Goal: Task Accomplishment & Management: Use online tool/utility

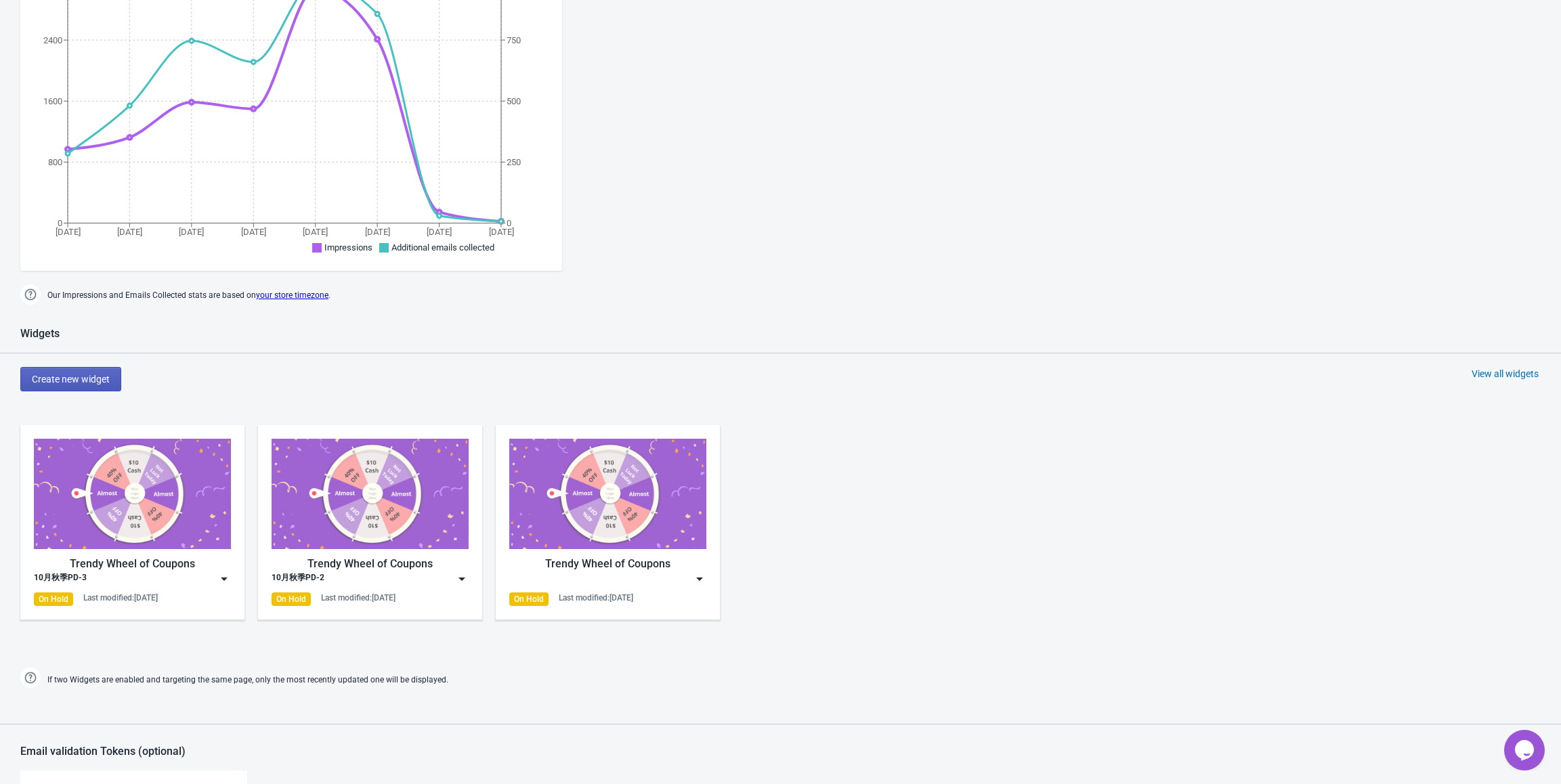
scroll to position [271, 0]
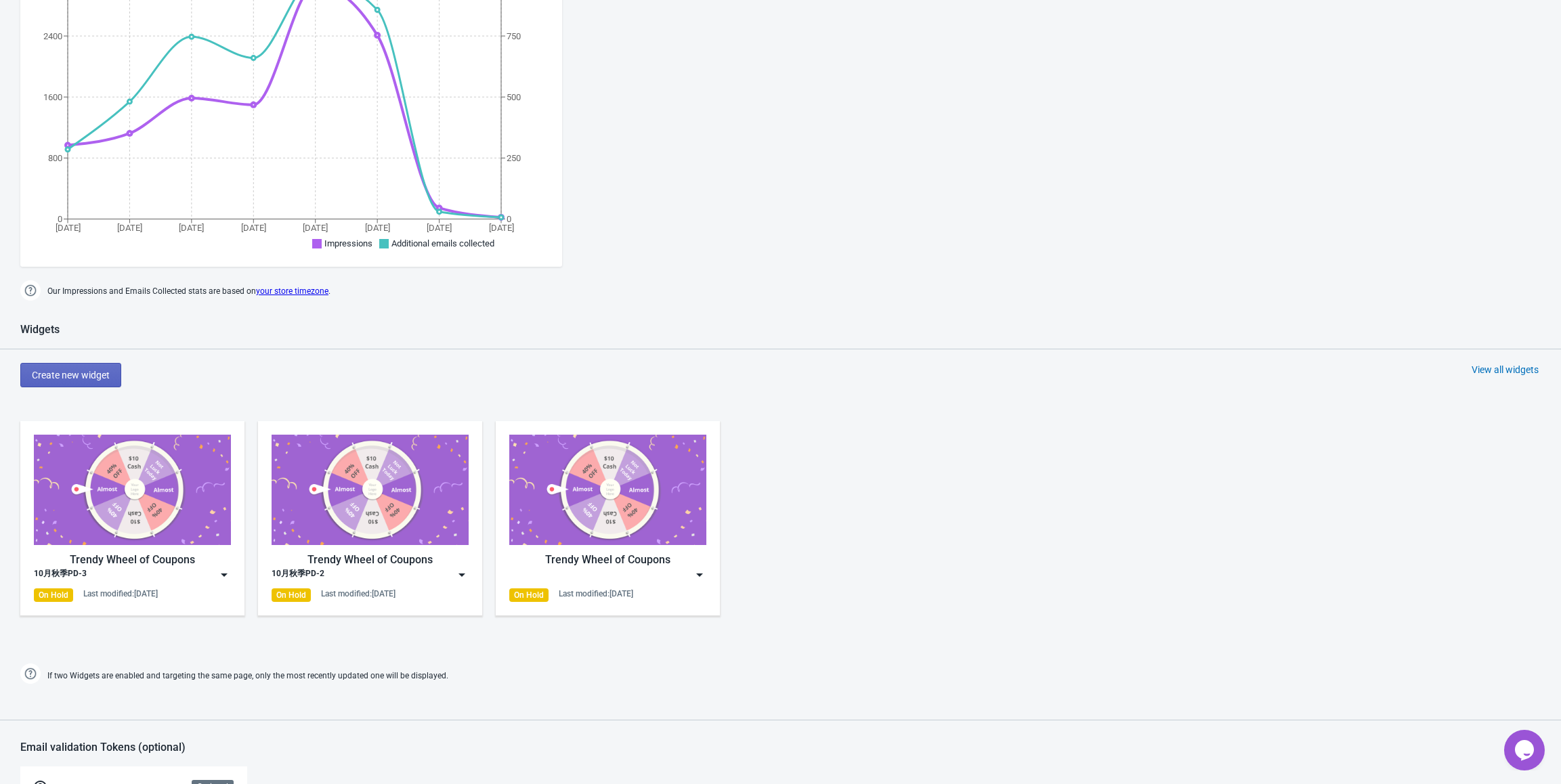
click at [128, 551] on div "Trendy Wheel of Coupons 10月秋季PD-3 On Hold Last modified: [DATE]" at bounding box center [132, 518] width 197 height 167
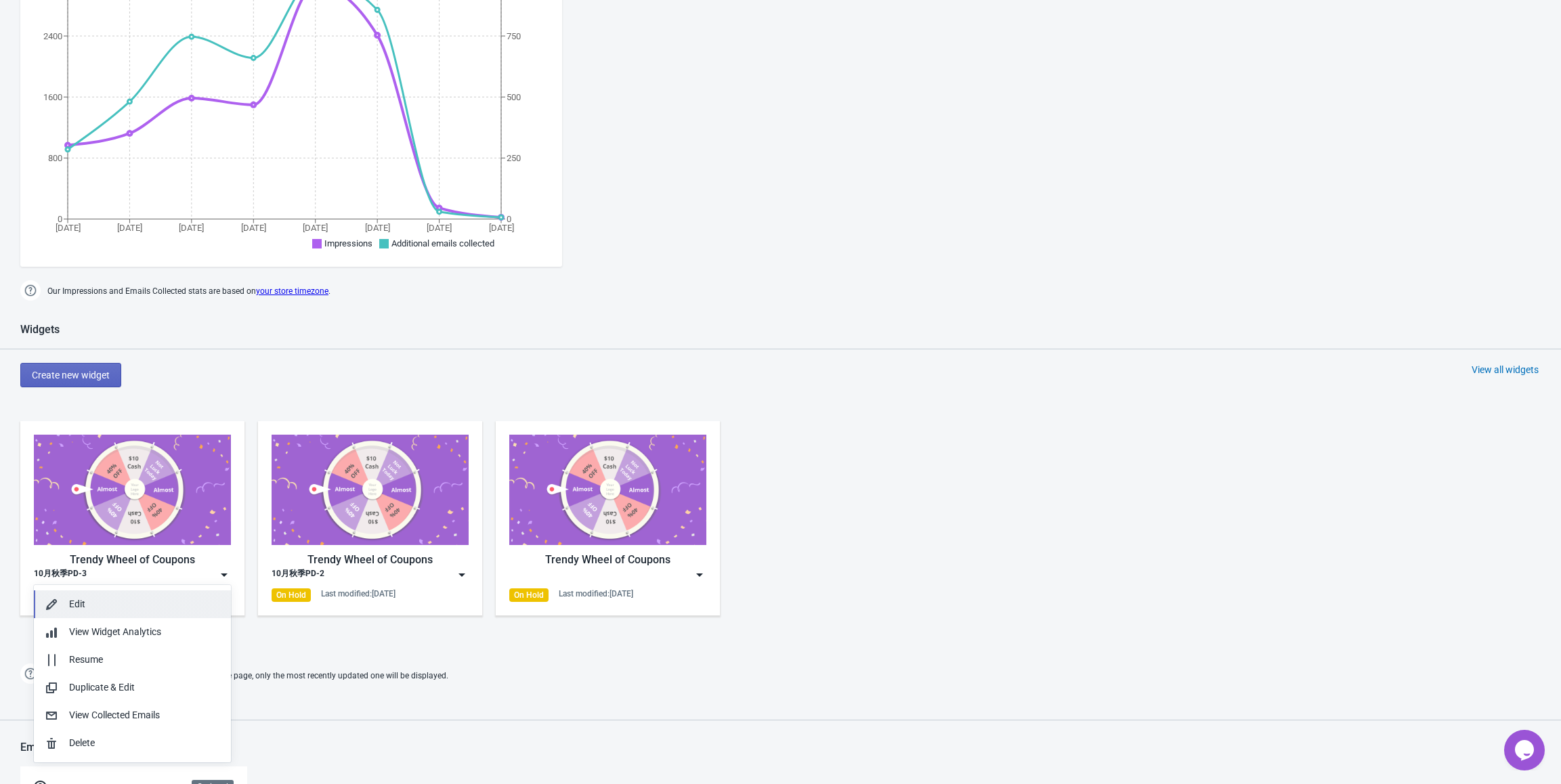
click at [92, 600] on div "Edit" at bounding box center [144, 604] width 151 height 14
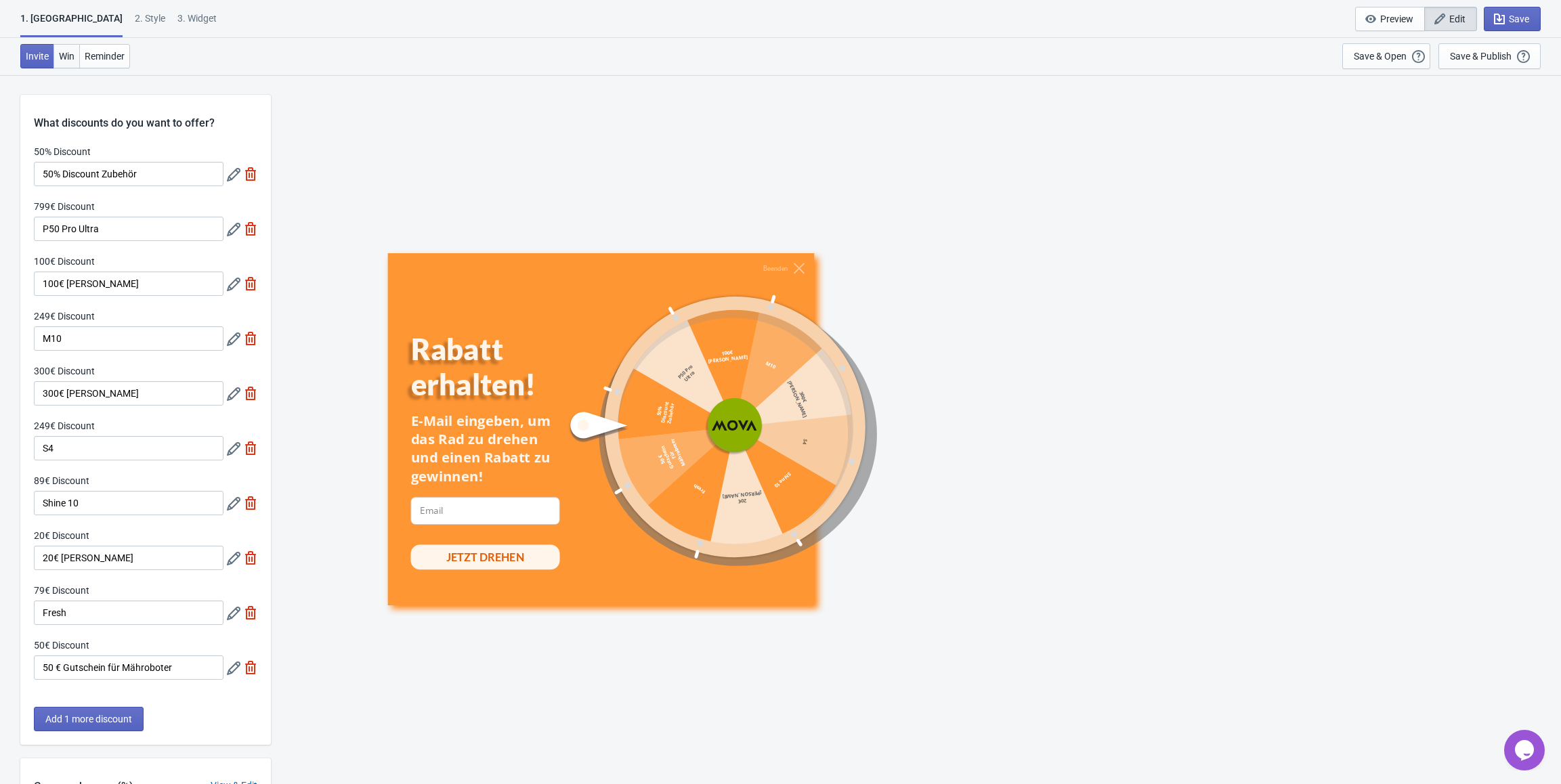
click at [68, 55] on span "Win" at bounding box center [66, 56] width 16 height 11
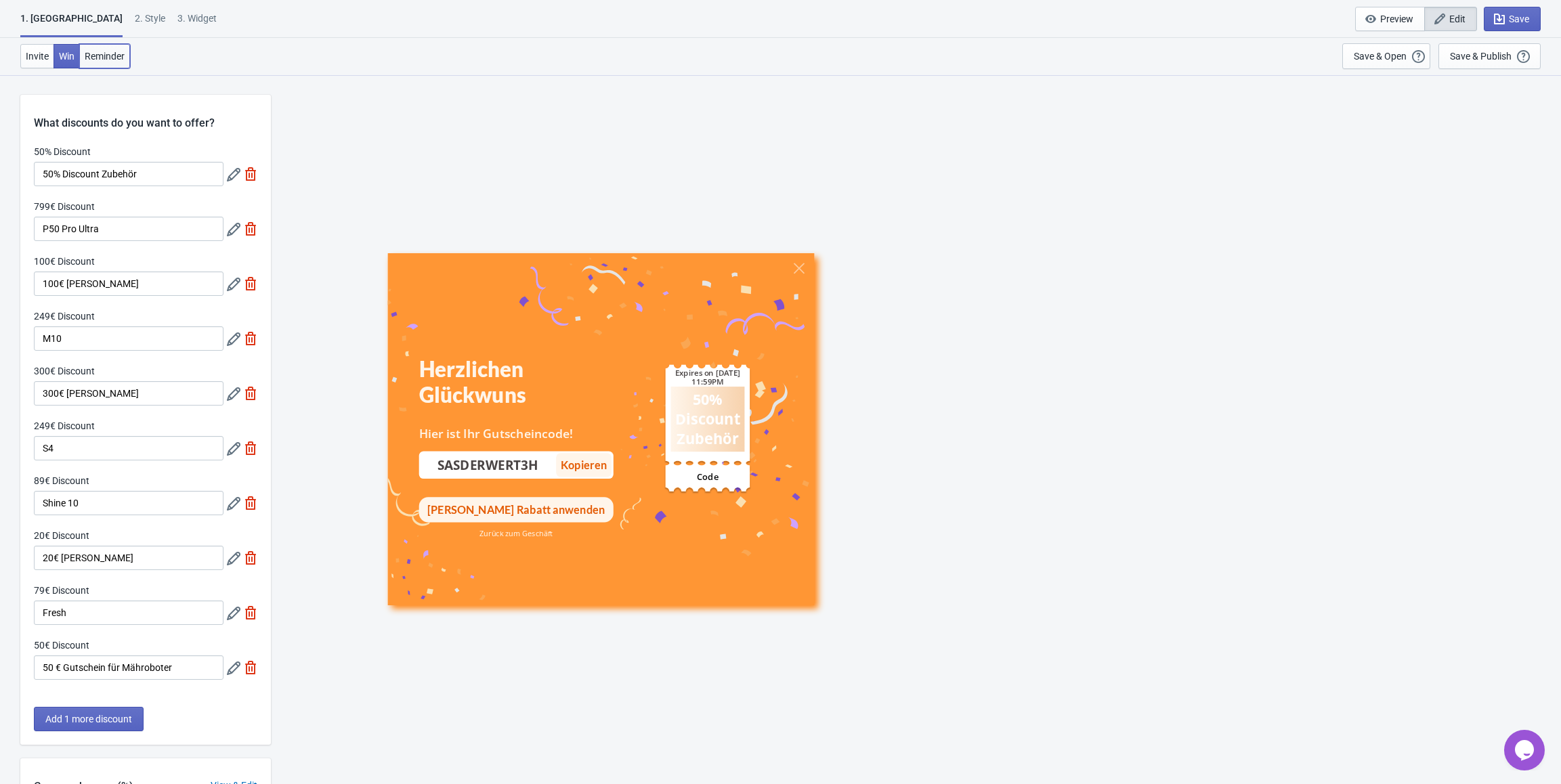
click at [93, 55] on span "Reminder" at bounding box center [104, 56] width 40 height 11
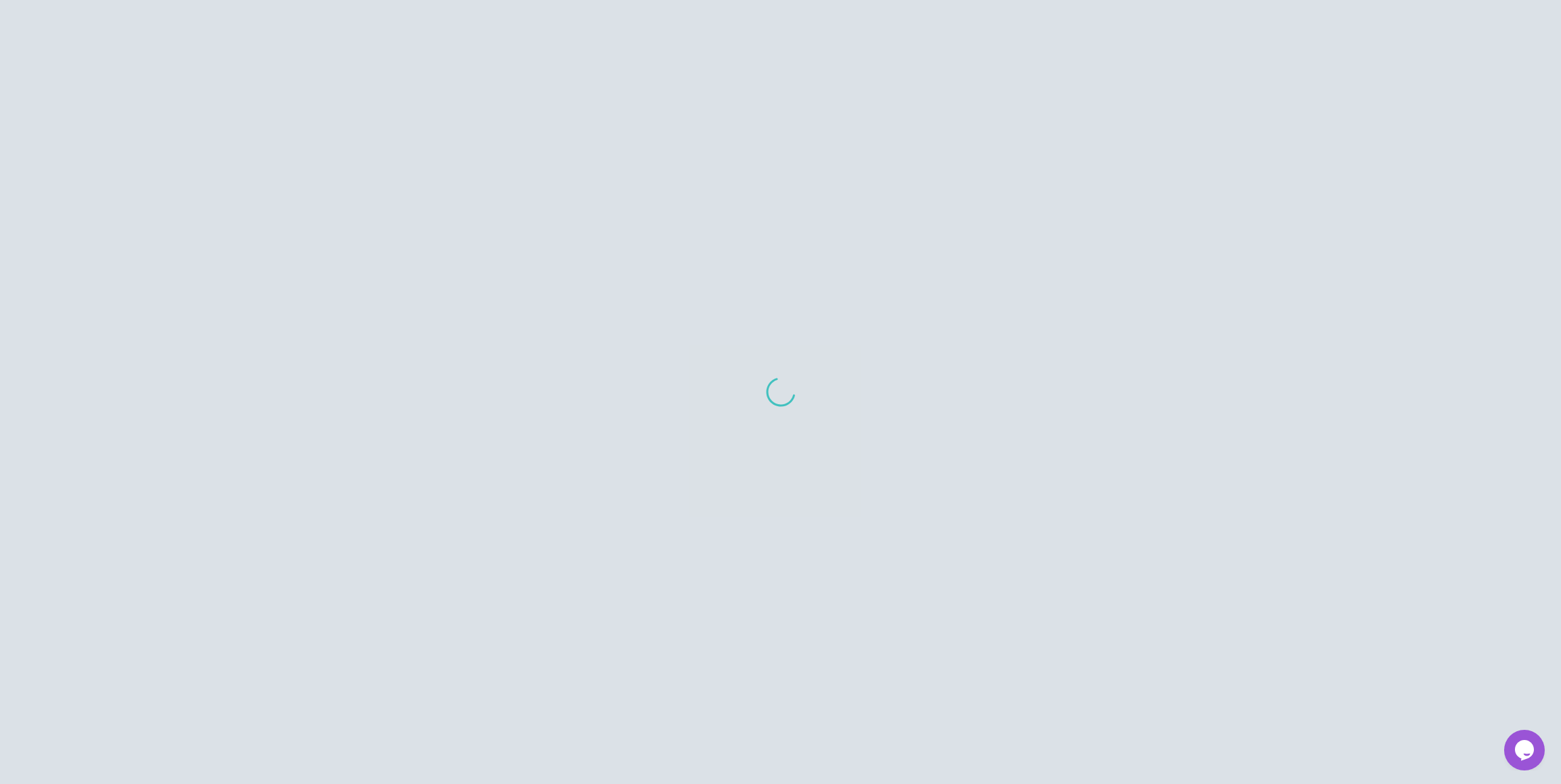
scroll to position [13, 0]
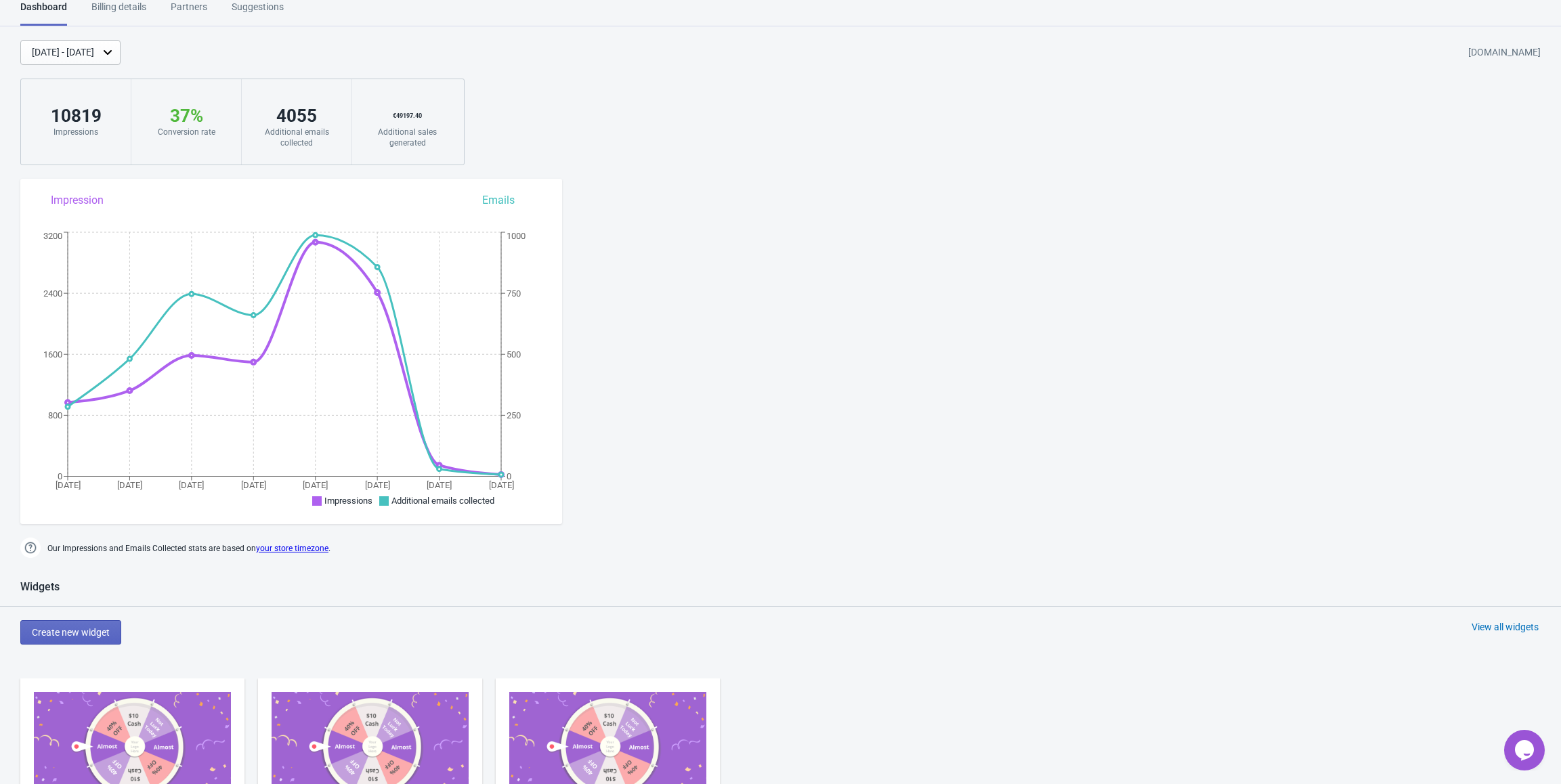
click at [81, 60] on div "[DATE] - [DATE]" at bounding box center [70, 53] width 100 height 25
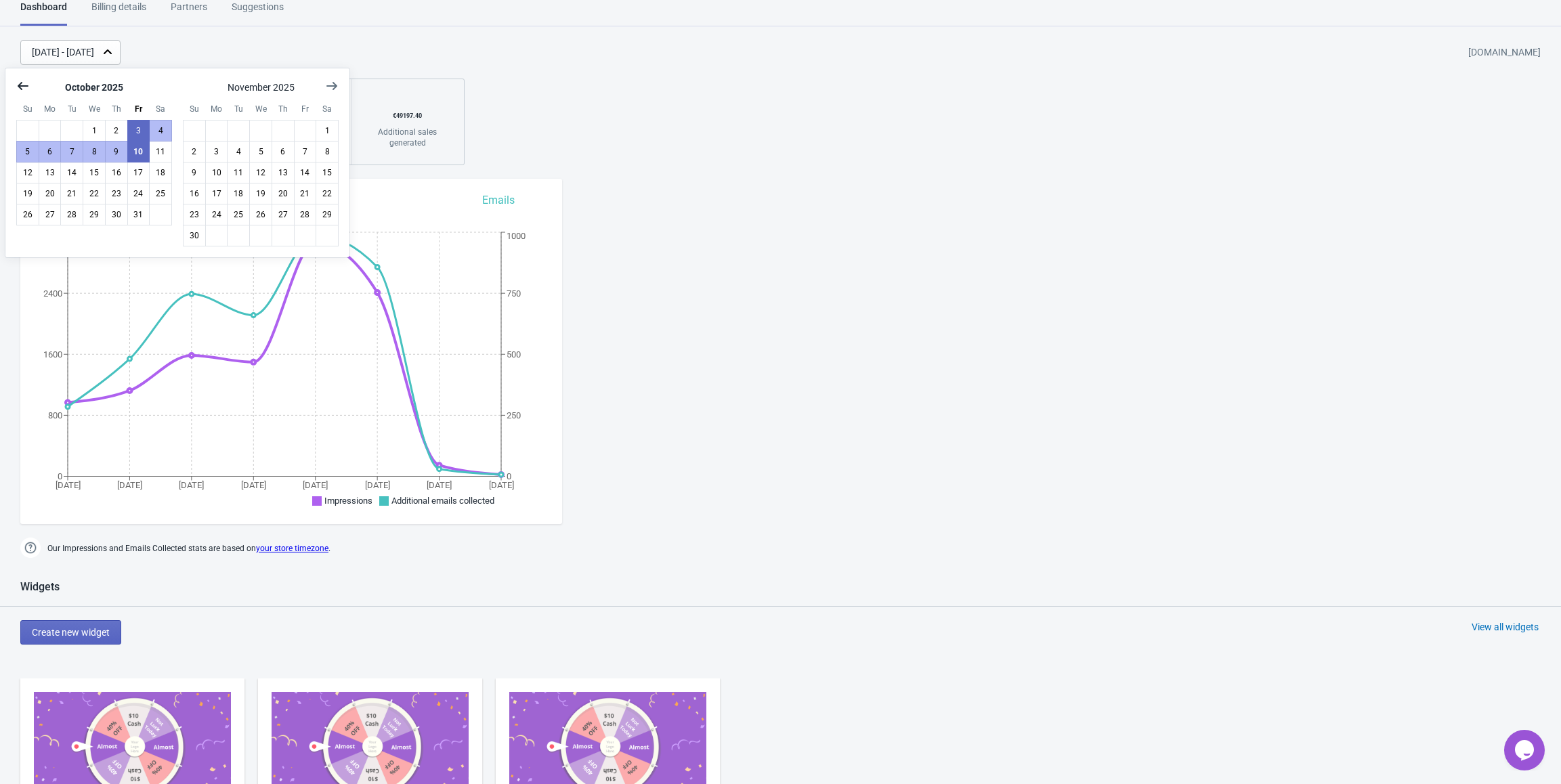
click at [22, 89] on icon "Show previous month, September 2025" at bounding box center [23, 85] width 13 height 13
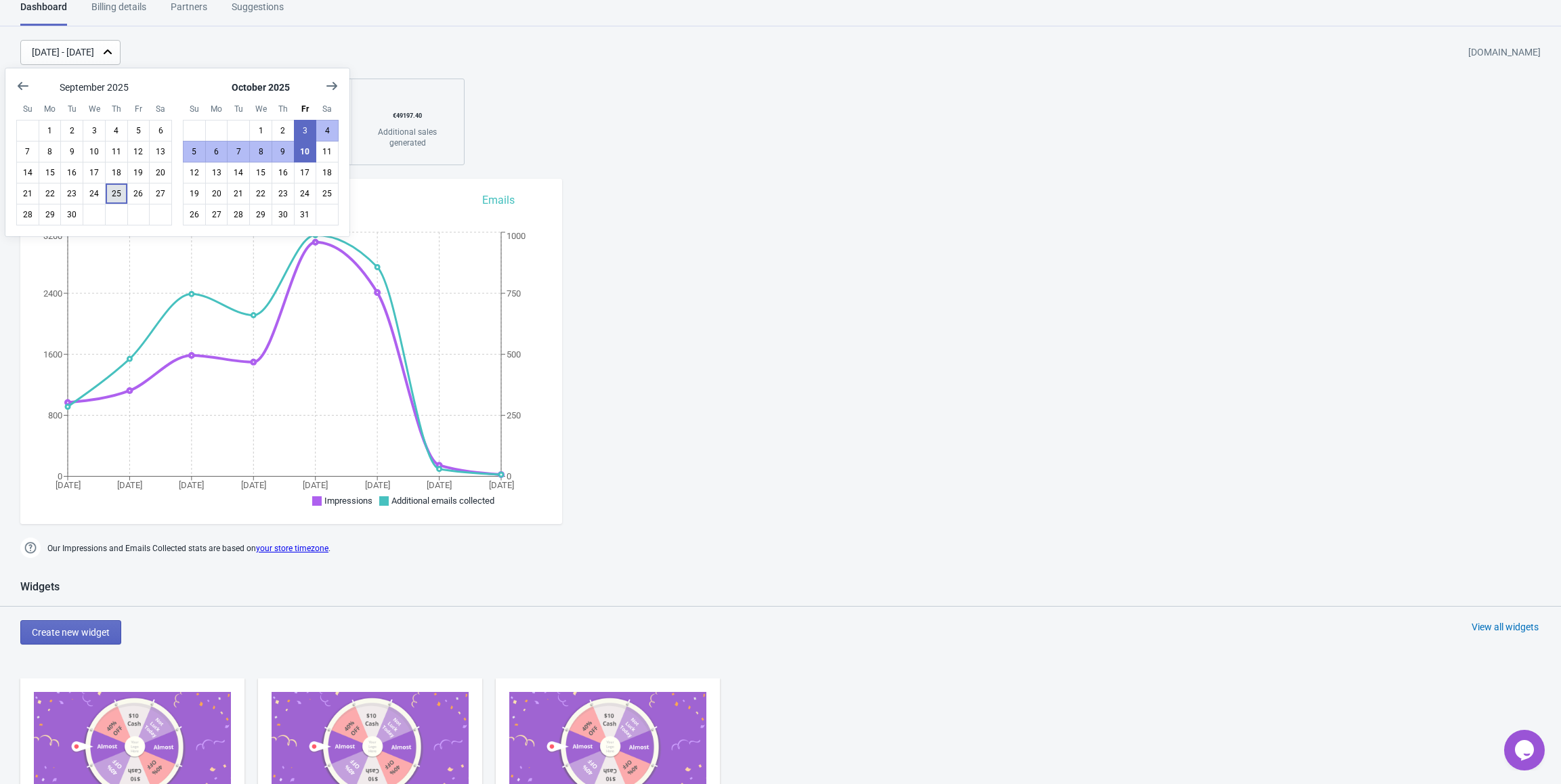
click at [110, 193] on button "25" at bounding box center [116, 193] width 23 height 21
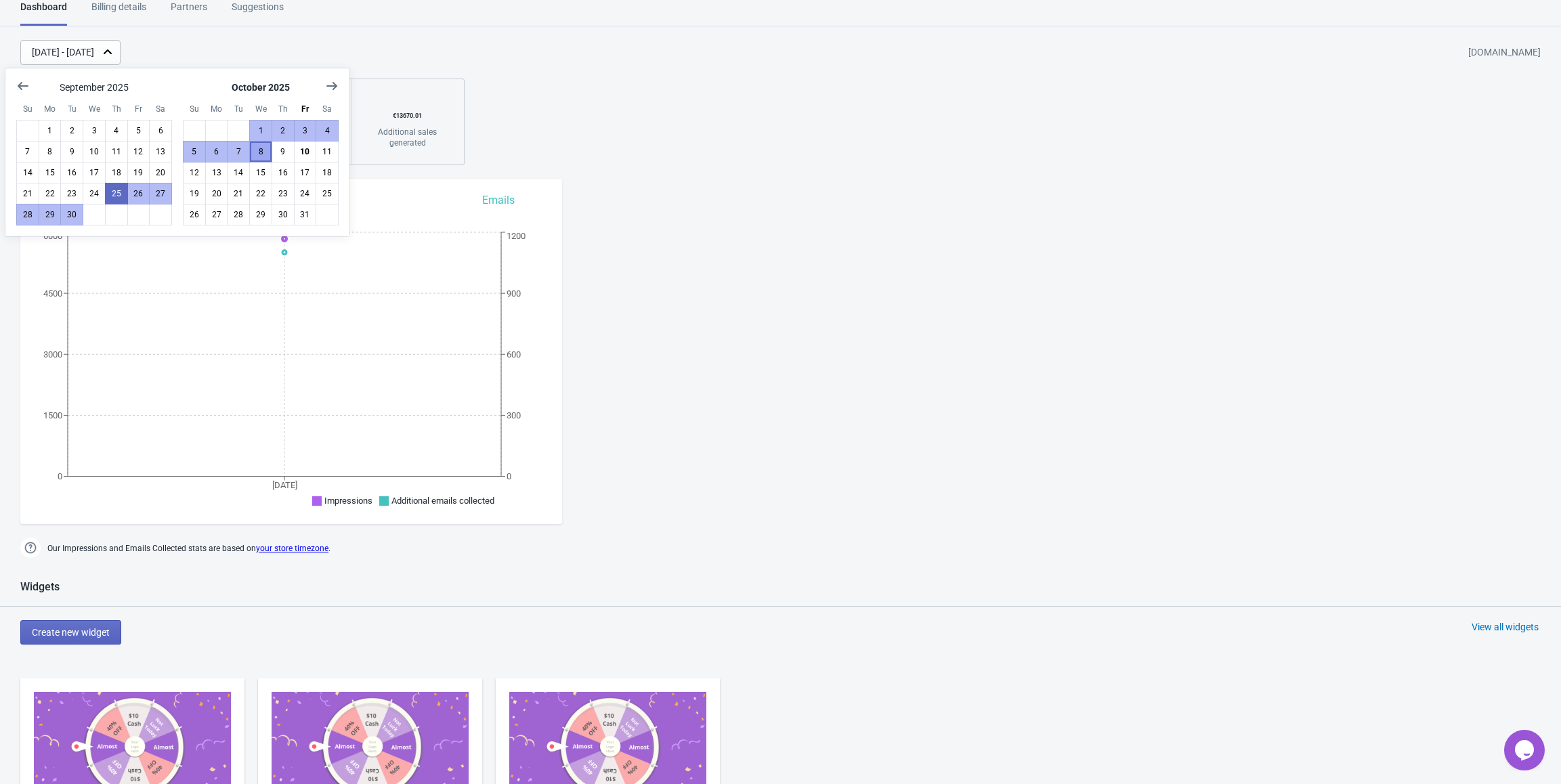
click at [258, 153] on button "8" at bounding box center [260, 151] width 23 height 21
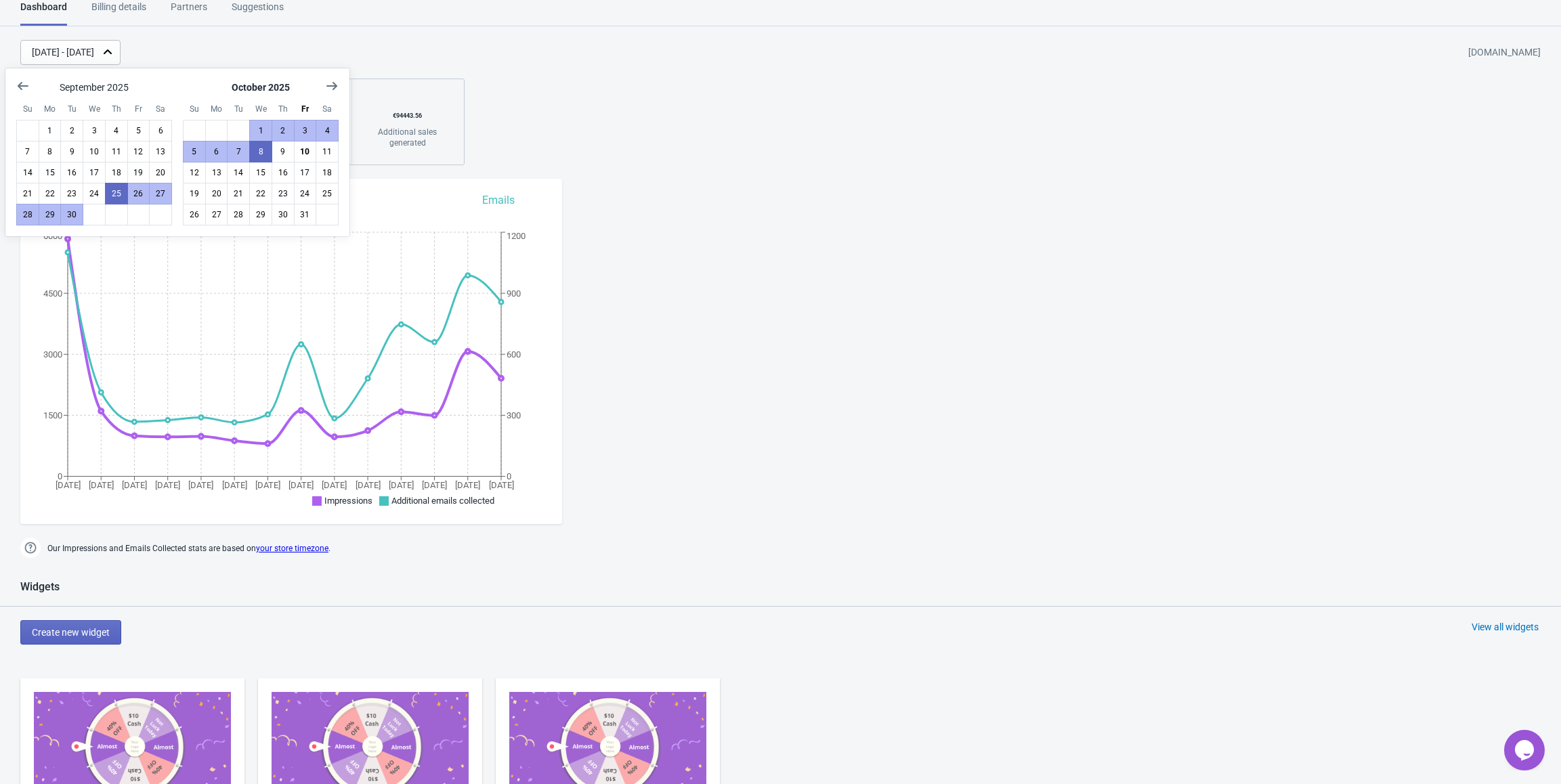
click at [656, 79] on div "[DATE] - [DATE] [DOMAIN_NAME] 24332 Impressions 31 % Your Tada Widget has a con…" at bounding box center [780, 103] width 1561 height 125
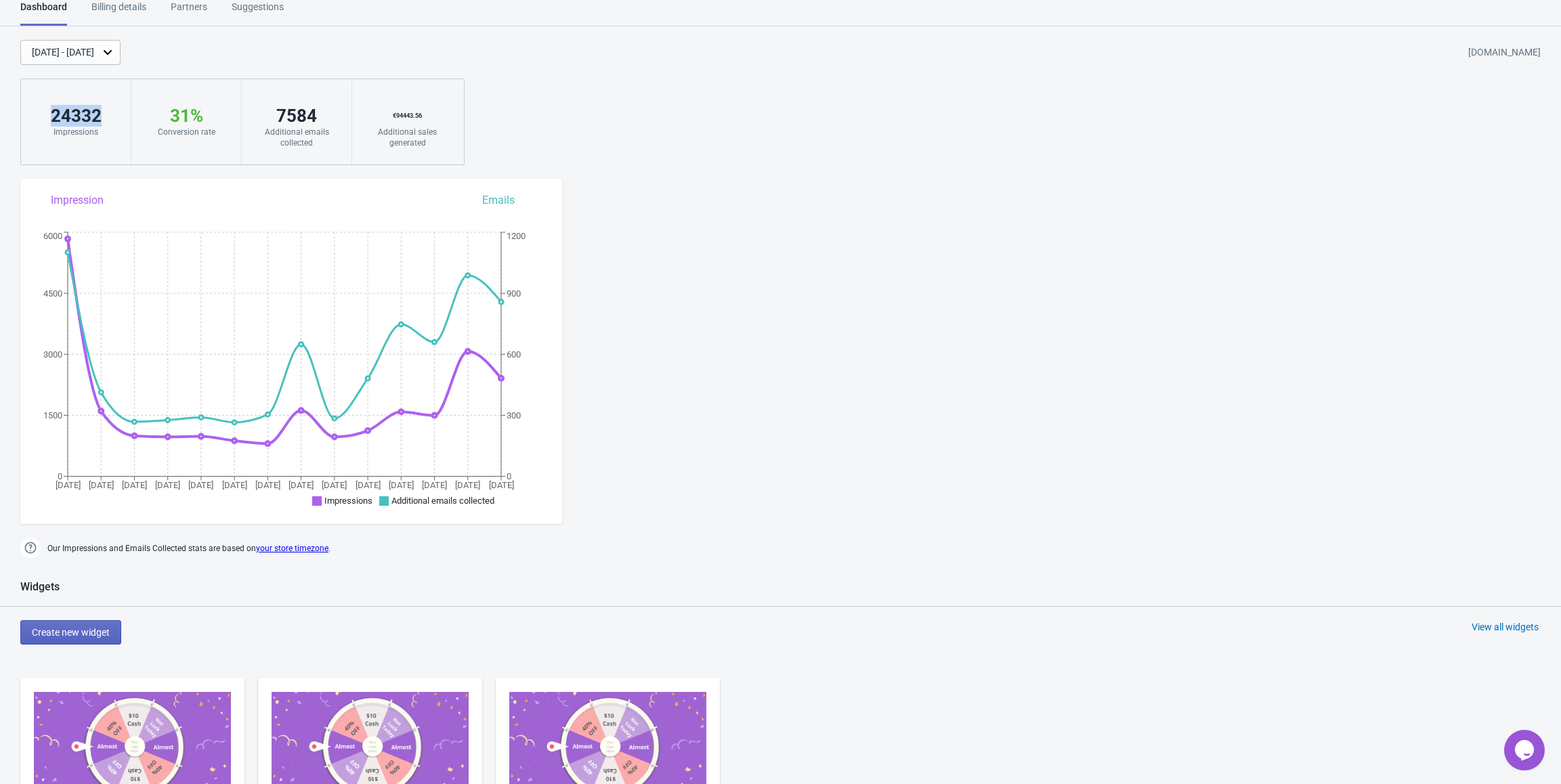
drag, startPoint x: 102, startPoint y: 112, endPoint x: 51, endPoint y: 109, distance: 51.1
click at [51, 109] on div "24332" at bounding box center [76, 116] width 82 height 21
copy div "24332"
drag, startPoint x: 211, startPoint y: 119, endPoint x: 169, endPoint y: 116, distance: 42.1
click at [169, 116] on div "31 %" at bounding box center [186, 116] width 82 height 21
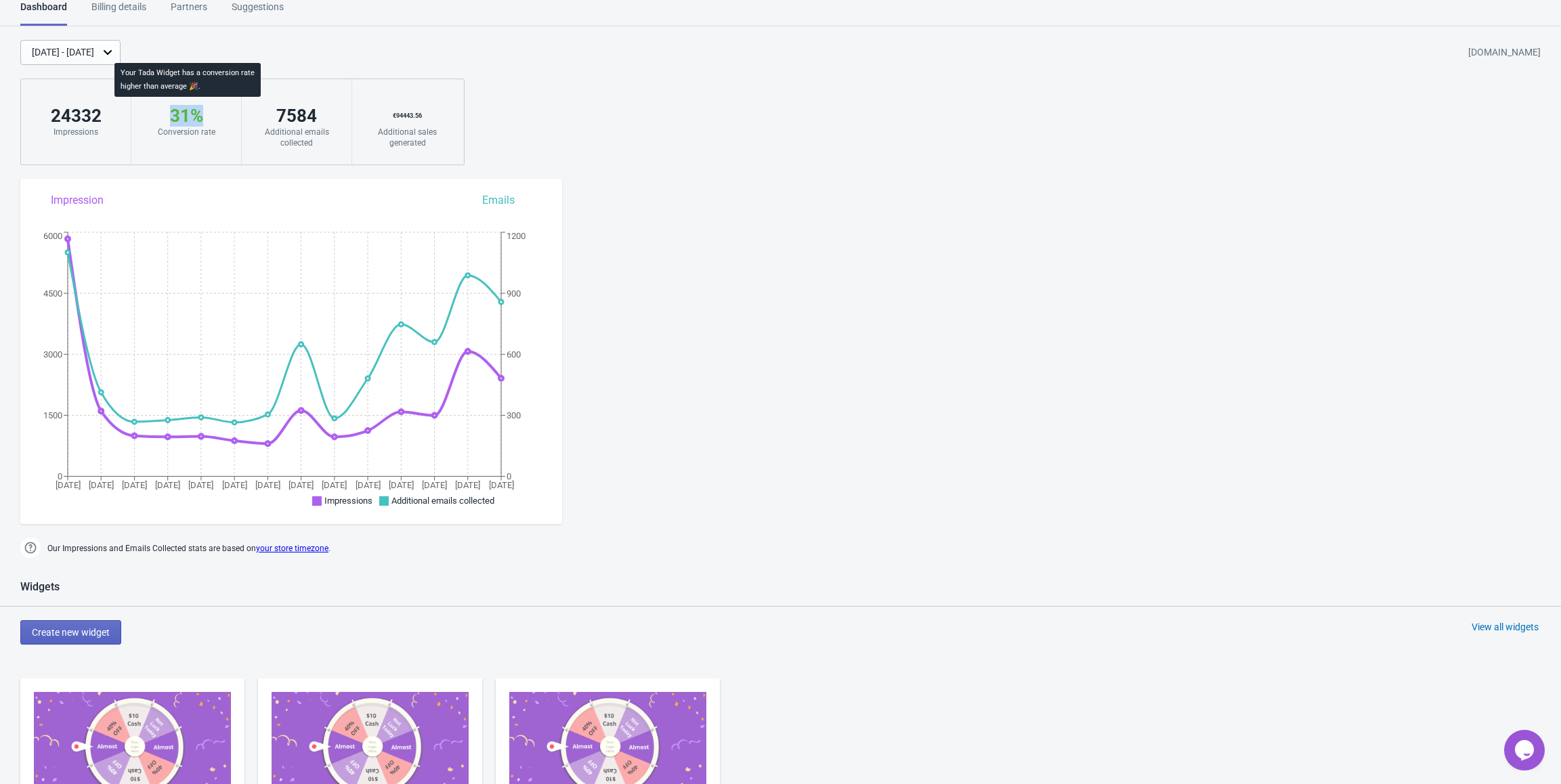
copy div "31 %"
drag, startPoint x: 324, startPoint y: 116, endPoint x: 275, endPoint y: 116, distance: 49.0
click at [275, 116] on div "7584" at bounding box center [297, 116] width 82 height 21
copy div "7584"
drag, startPoint x: 427, startPoint y: 116, endPoint x: 389, endPoint y: 115, distance: 38.0
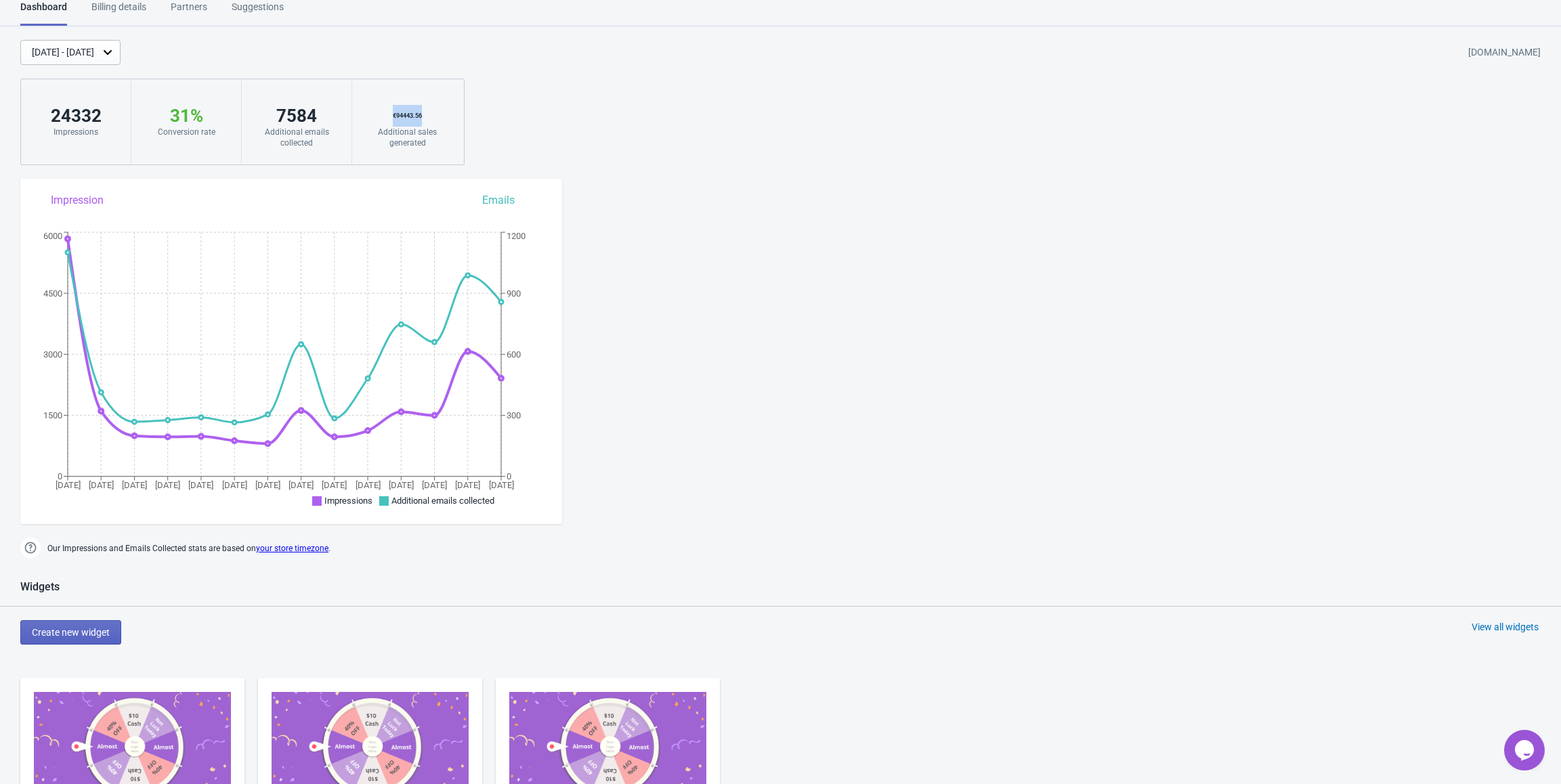
click at [389, 115] on div "€ 94443.56" at bounding box center [407, 116] width 83 height 21
copy div "€ 94443.56"
